Goal: Information Seeking & Learning: Learn about a topic

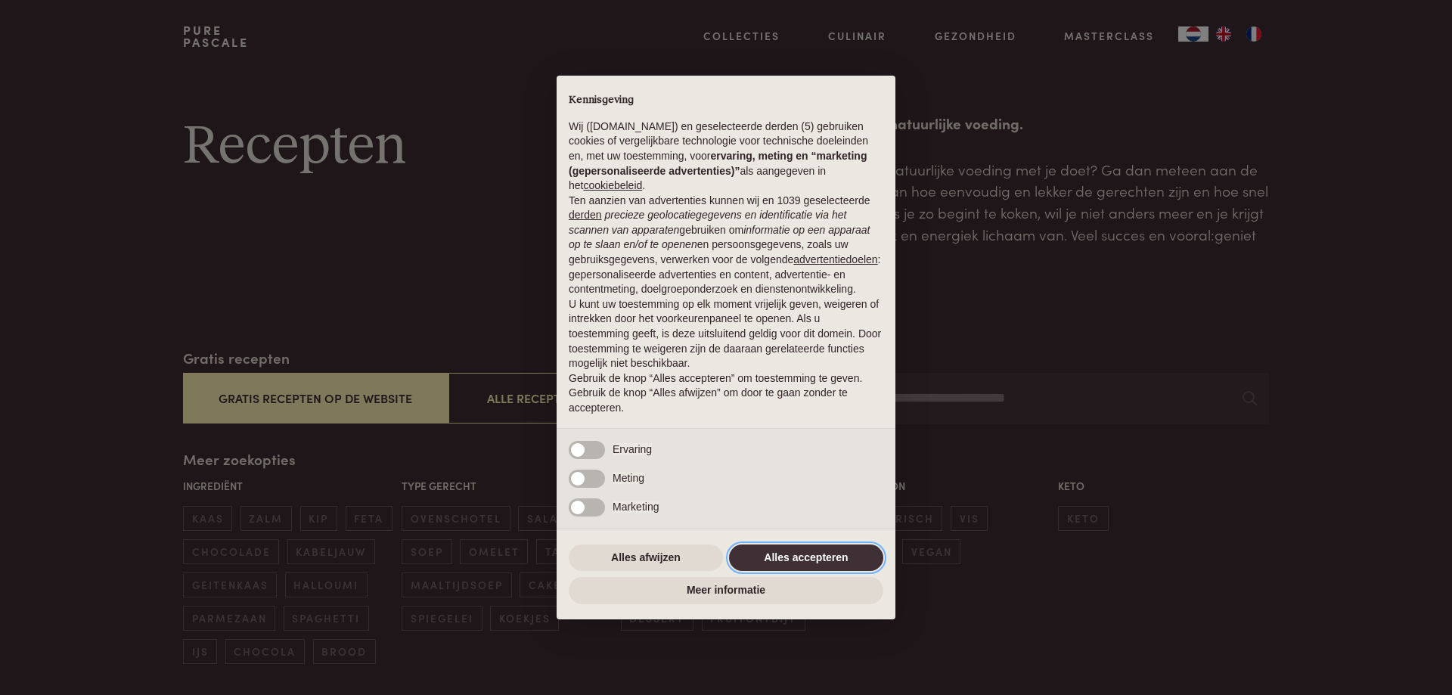
click at [805, 557] on button "Alles accepteren" at bounding box center [806, 557] width 154 height 27
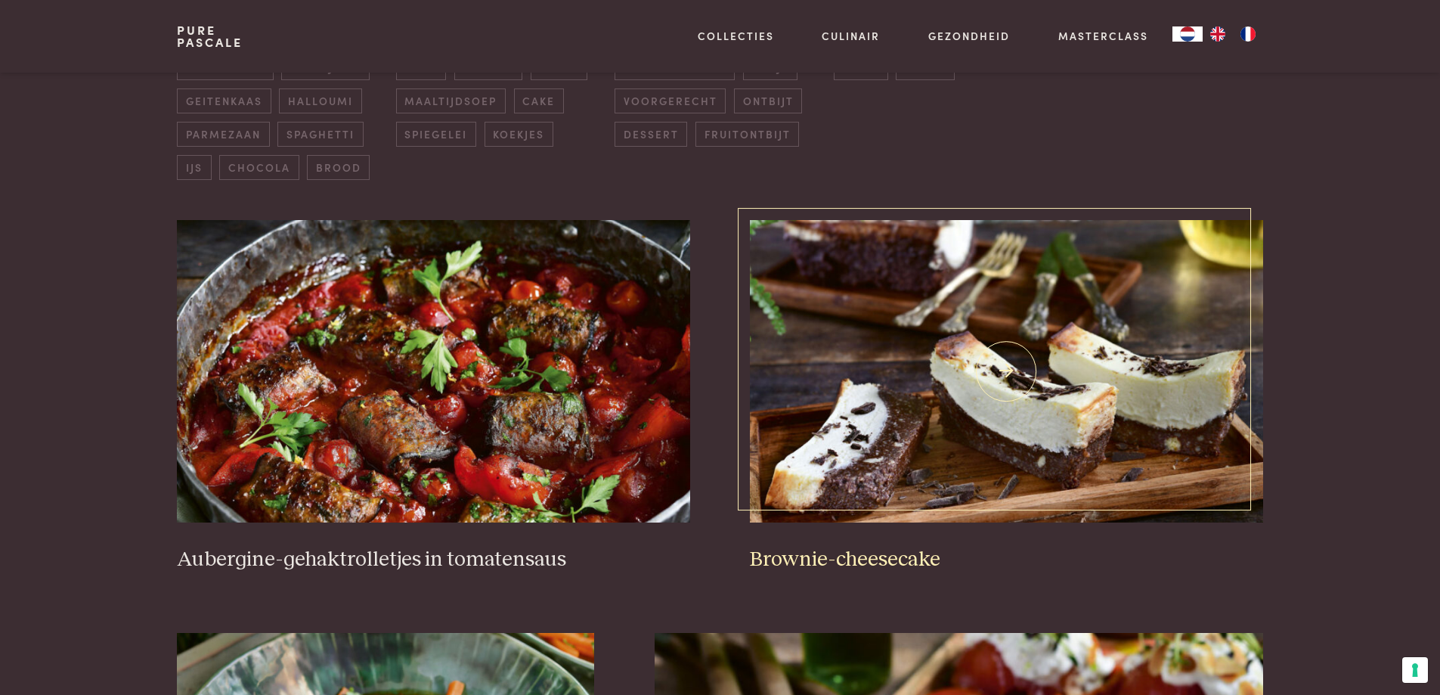
scroll to position [645, 0]
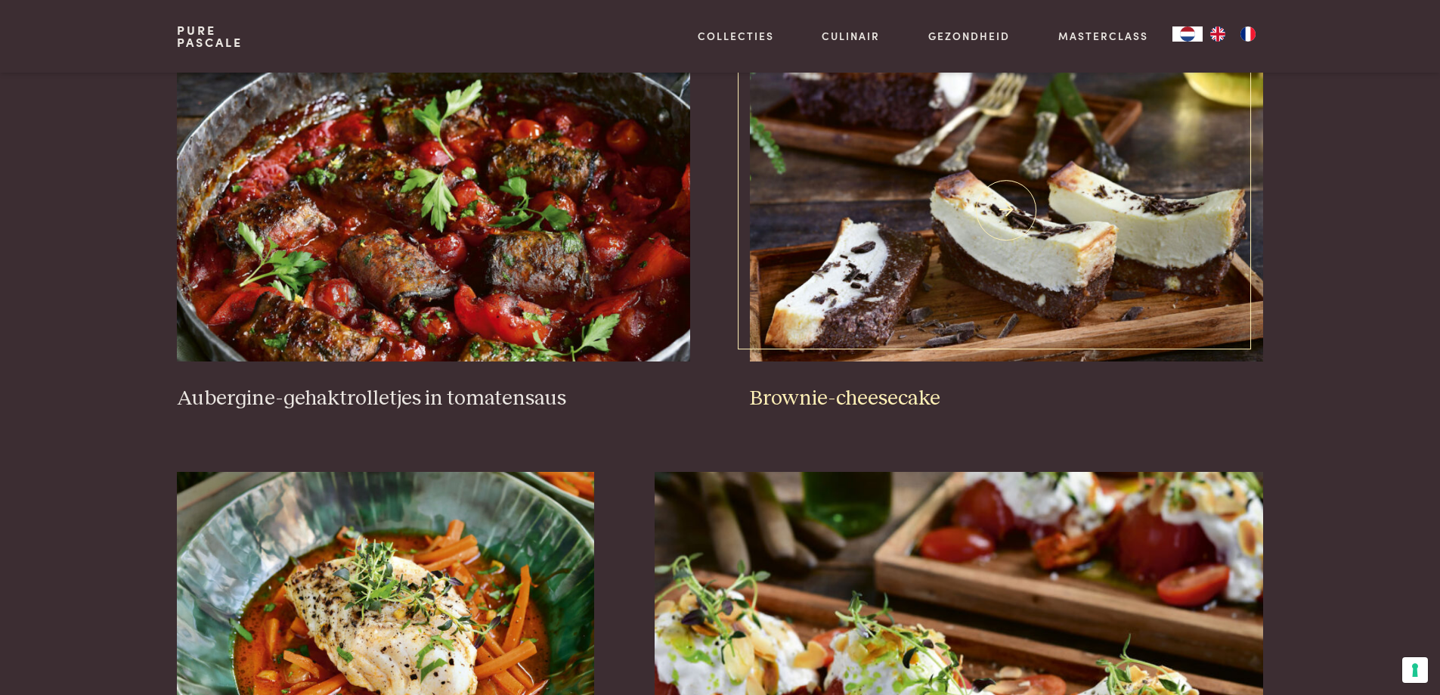
click at [1022, 220] on img at bounding box center [1006, 210] width 513 height 302
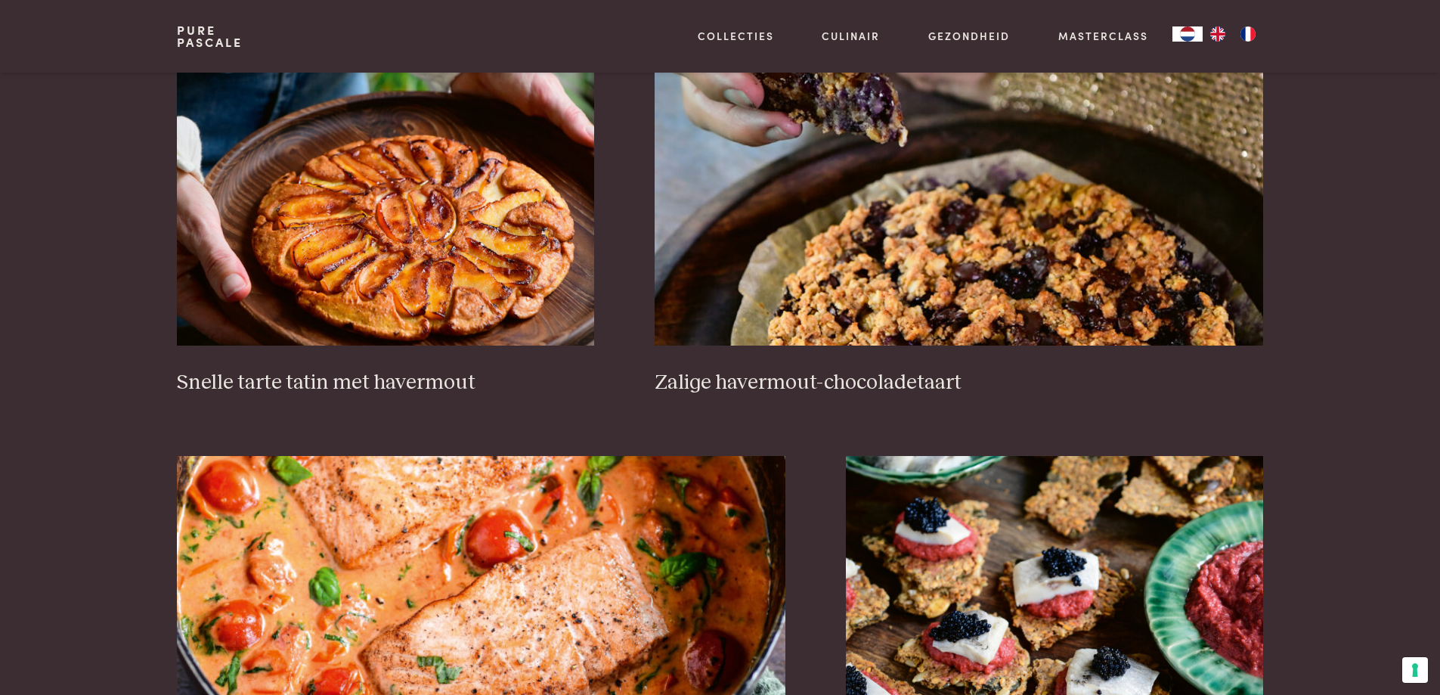
scroll to position [2581, 0]
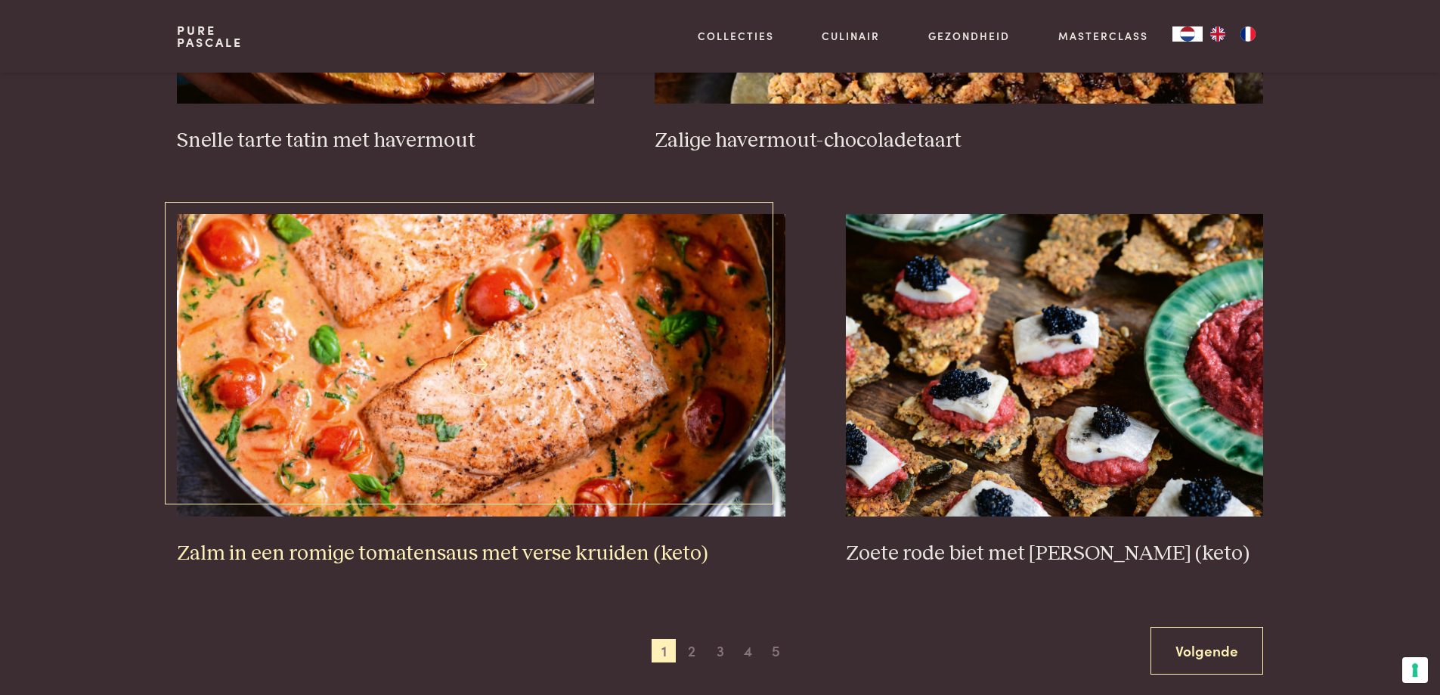
click at [504, 398] on img at bounding box center [481, 365] width 609 height 302
click at [687, 650] on span "2" at bounding box center [692, 651] width 24 height 24
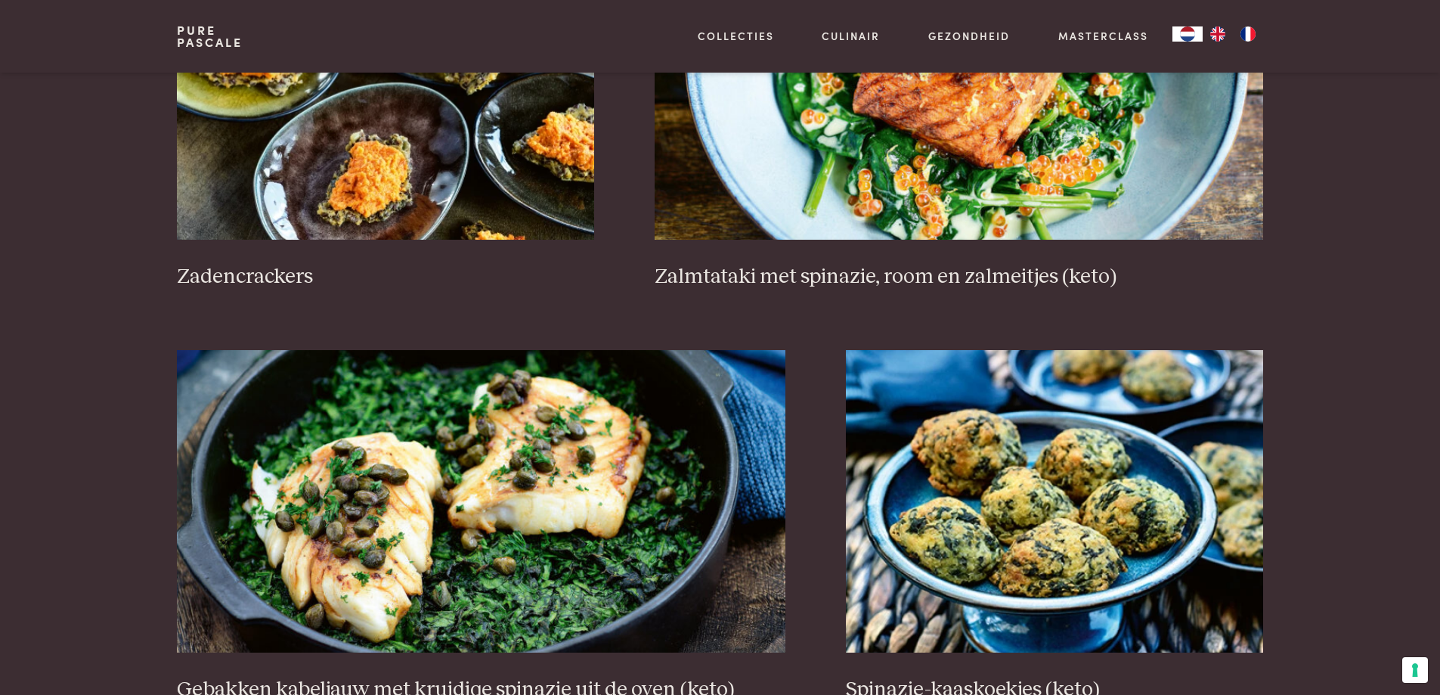
scroll to position [2525, 0]
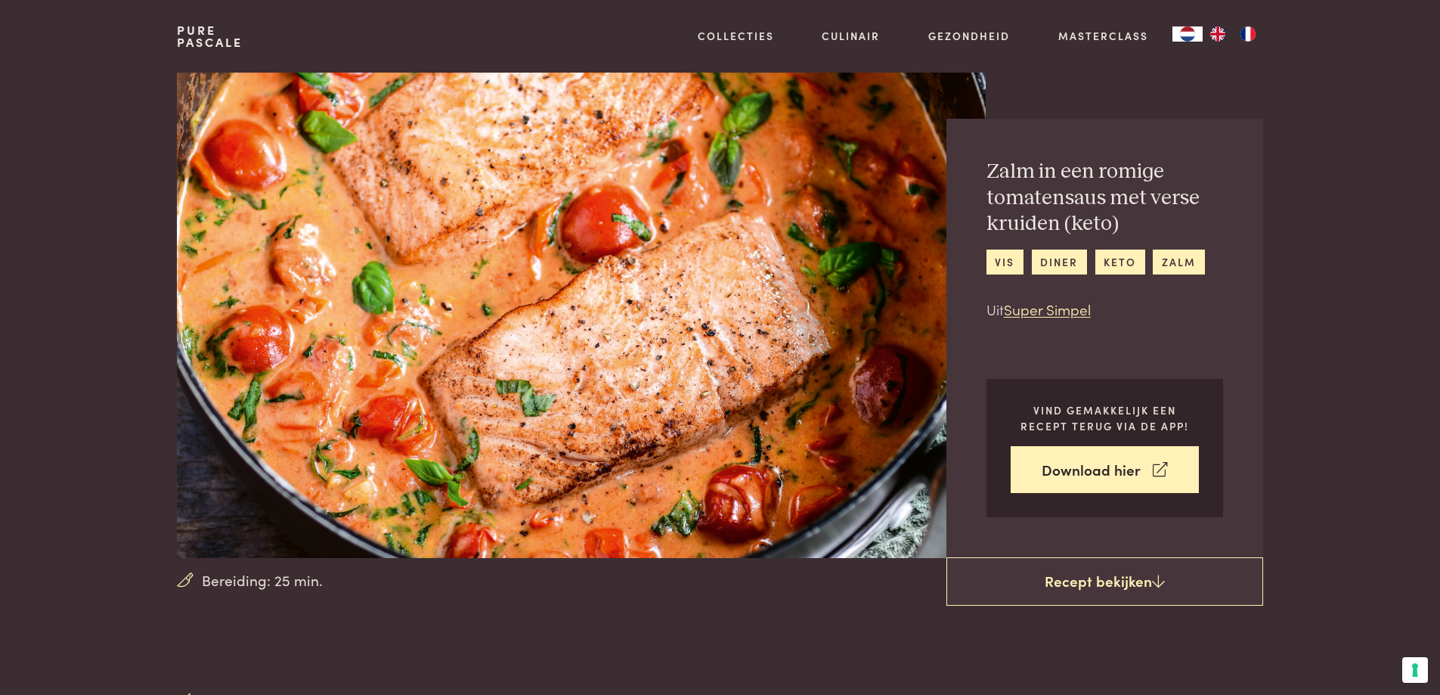
scroll to position [403, 0]
